Goal: Task Accomplishment & Management: Use online tool/utility

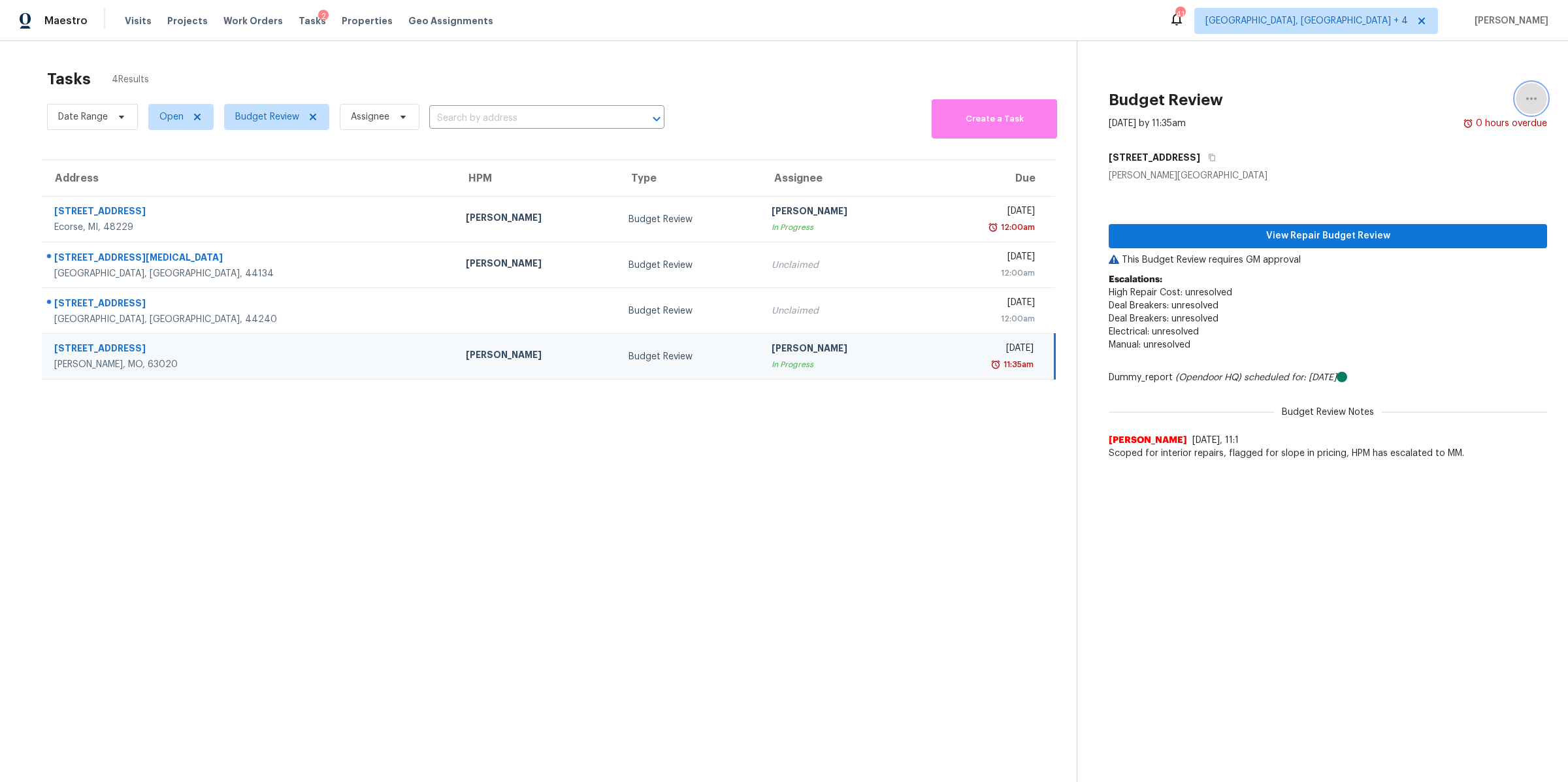
click at [1535, 100] on icon "button" at bounding box center [1531, 99] width 15 height 15
click at [1425, 97] on div "Unclaim this task" at bounding box center [1457, 100] width 102 height 13
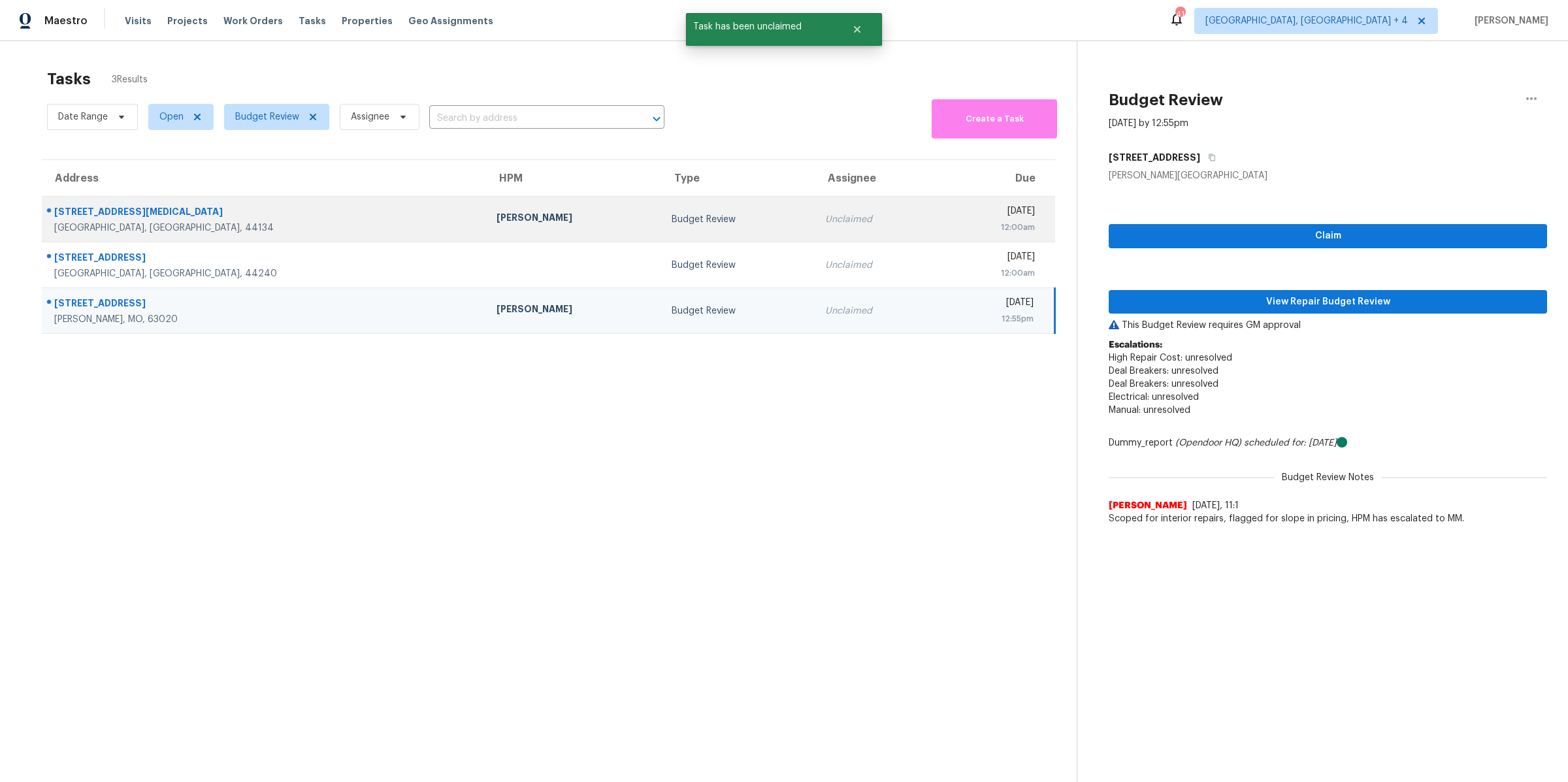
click at [661, 231] on td "Budget Review" at bounding box center [738, 219] width 154 height 46
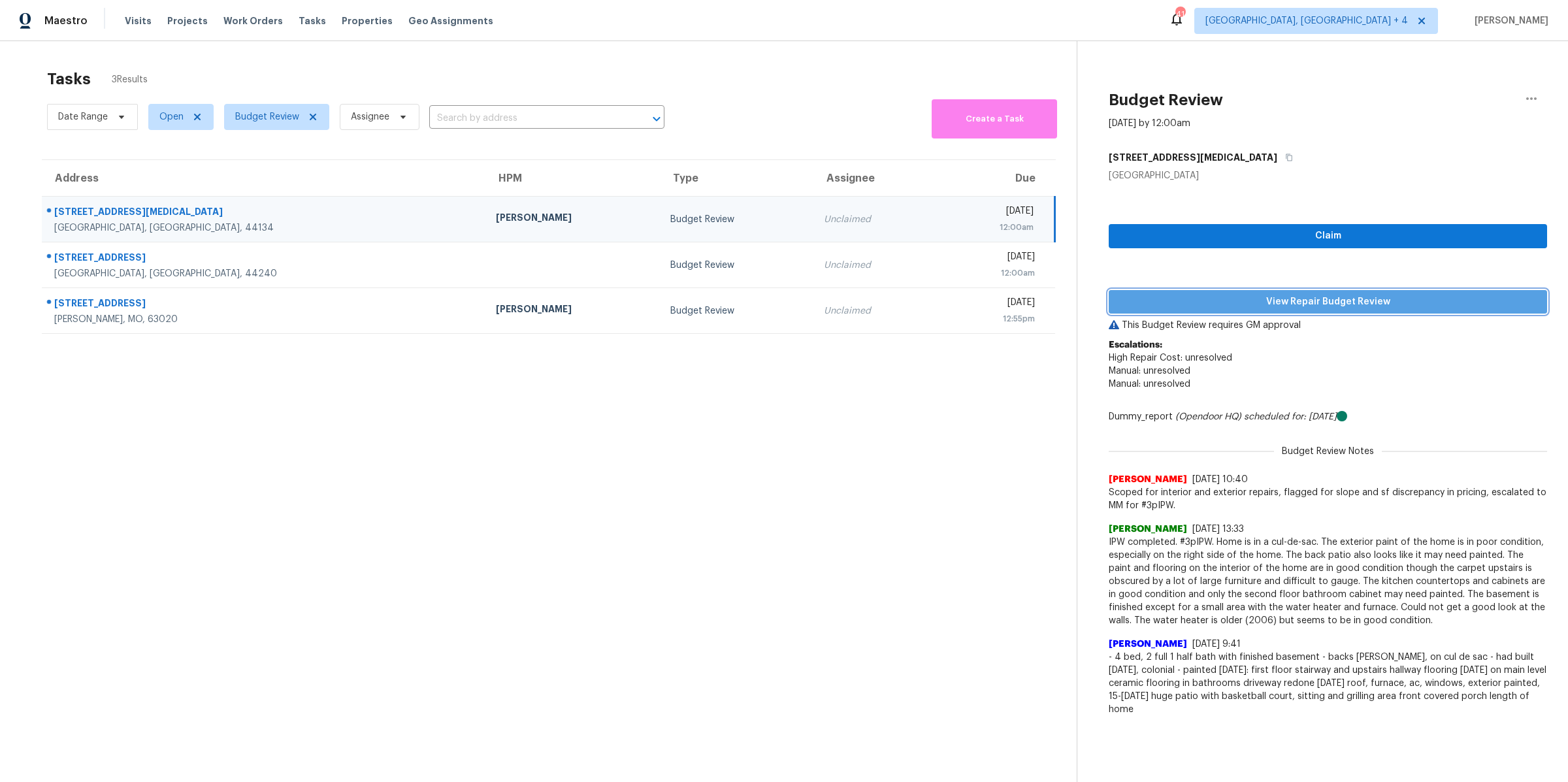
click at [1249, 303] on span "View Repair Budget Review" at bounding box center [1327, 302] width 417 height 16
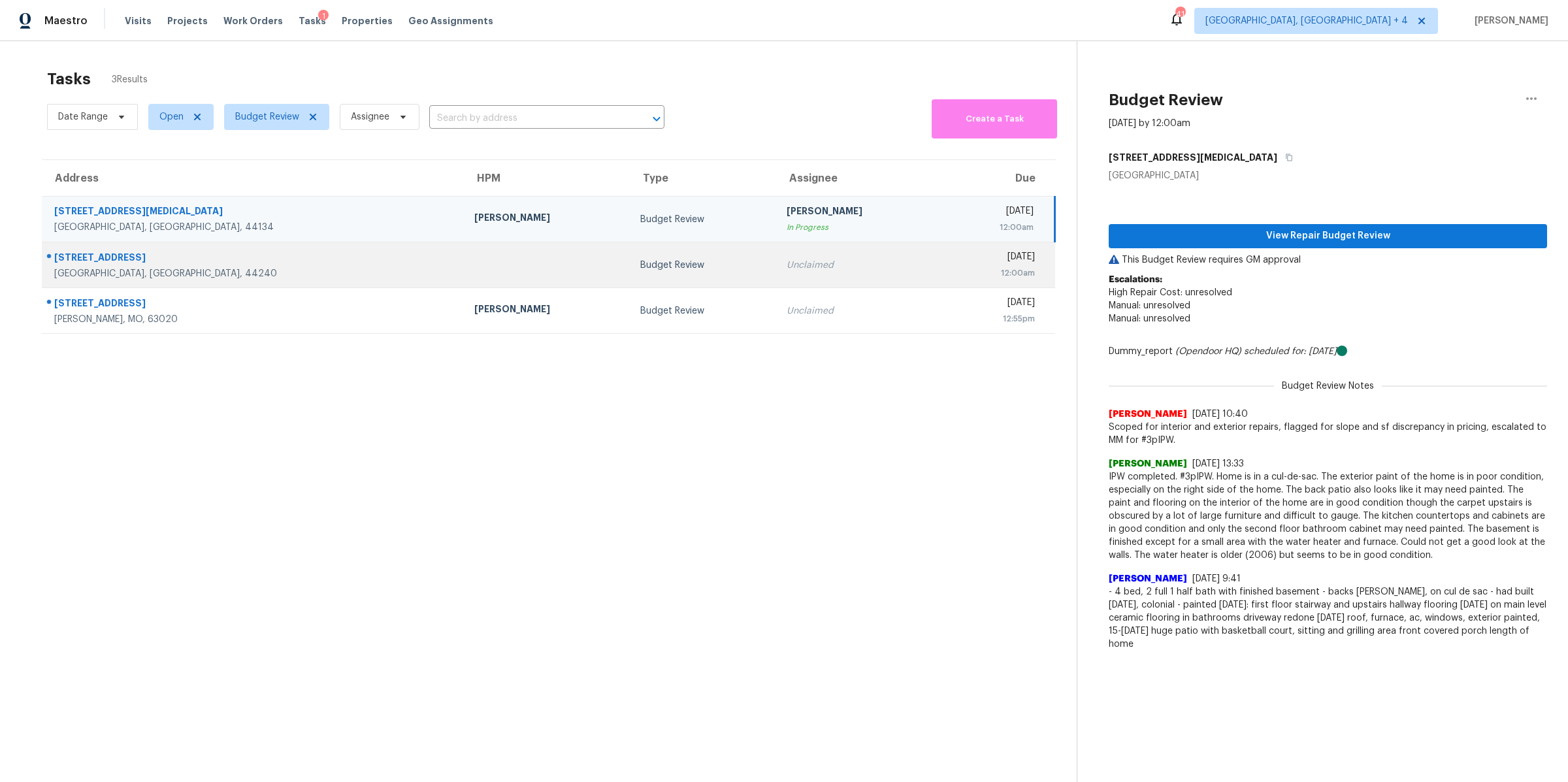
click at [640, 264] on div "Budget Review" at bounding box center [702, 264] width 125 height 13
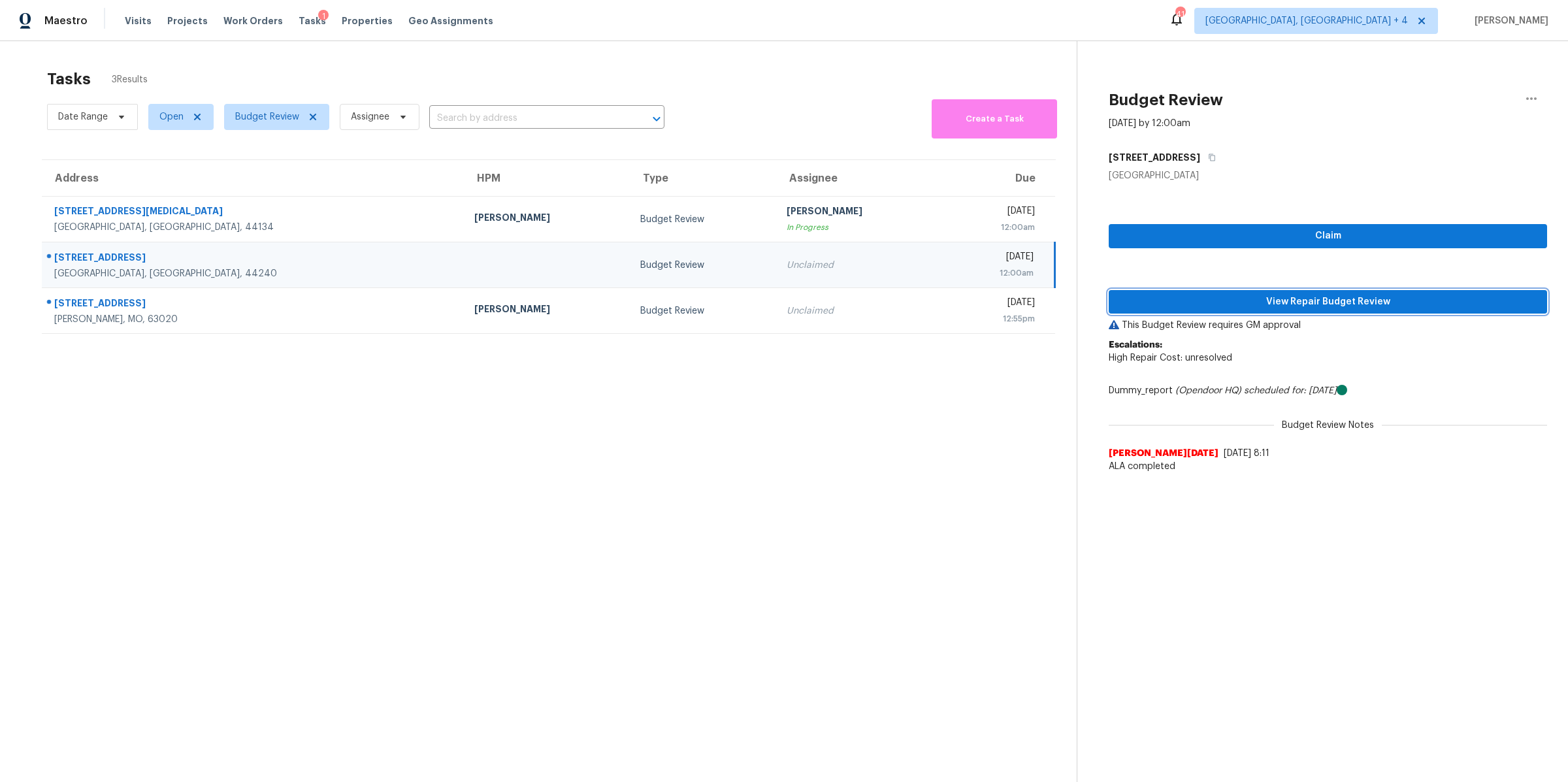
click at [1199, 303] on span "View Repair Budget Review" at bounding box center [1327, 302] width 417 height 16
